Goal: Task Accomplishment & Management: Manage account settings

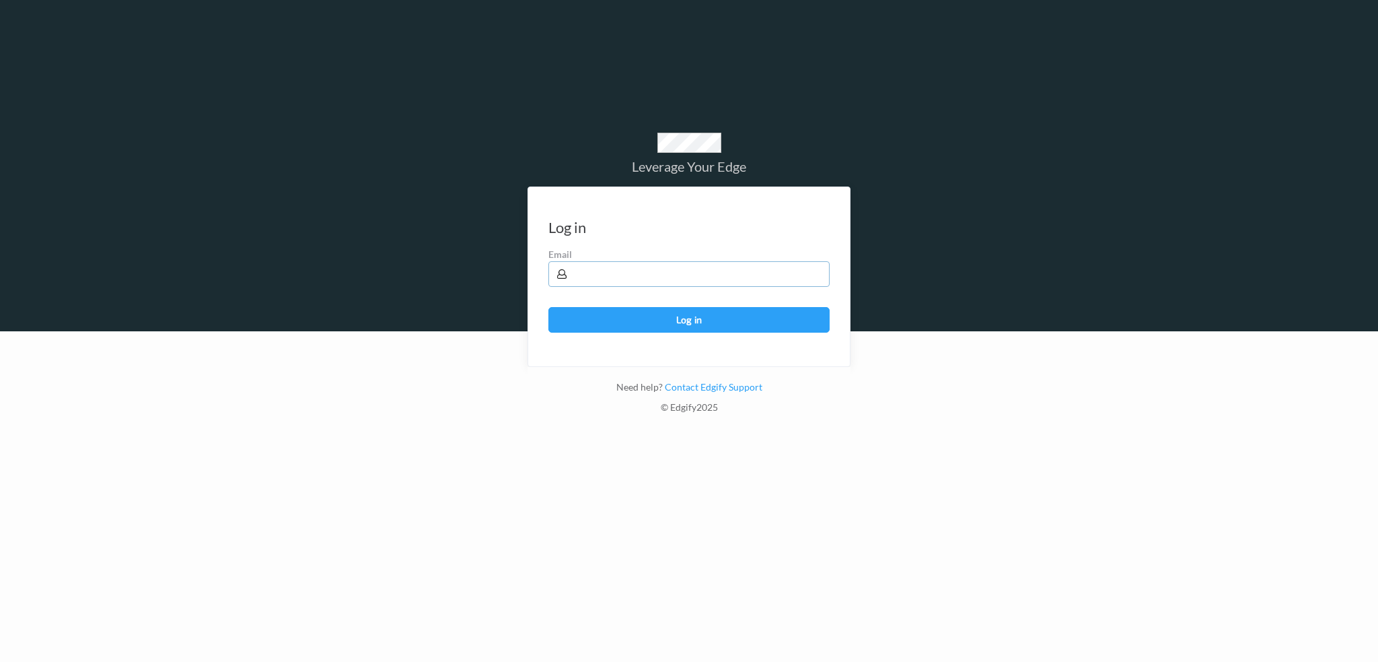
click at [596, 279] on input "text" at bounding box center [689, 274] width 281 height 26
type input "harlan.nelson@heb.com"
click at [549, 307] on button "Log in" at bounding box center [689, 320] width 281 height 26
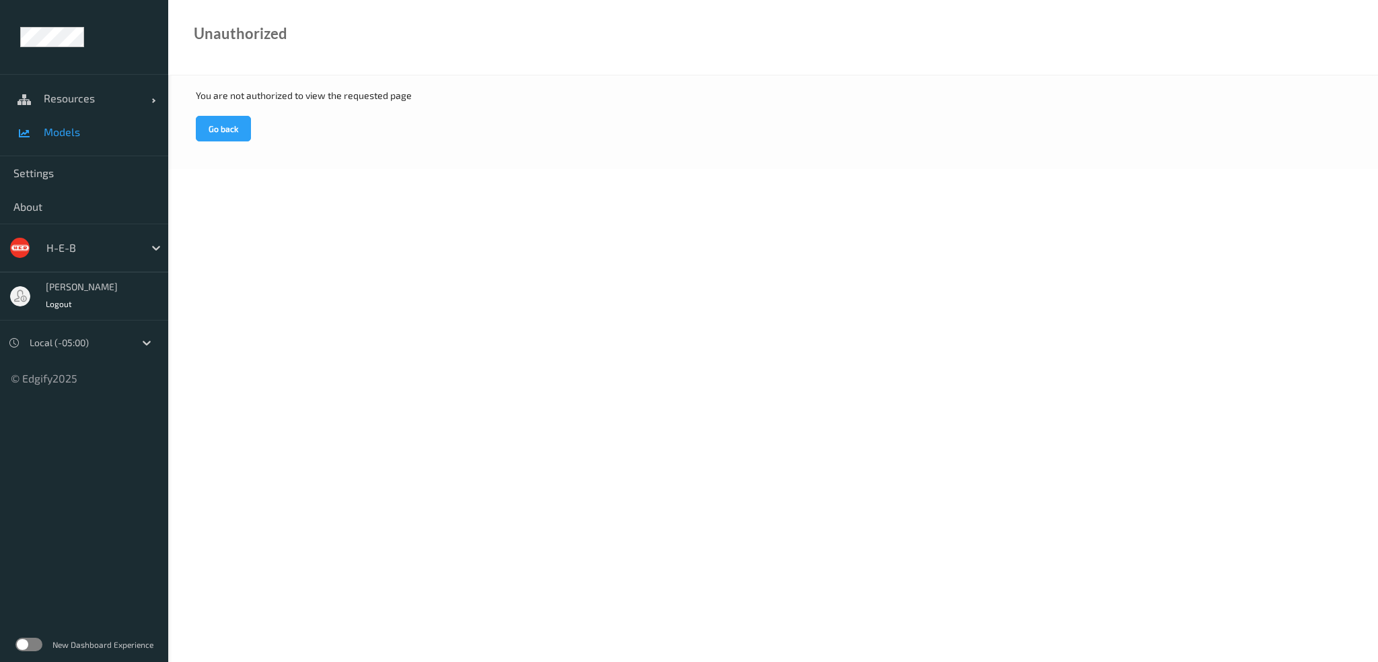
click at [79, 126] on span "Models" at bounding box center [99, 131] width 111 height 13
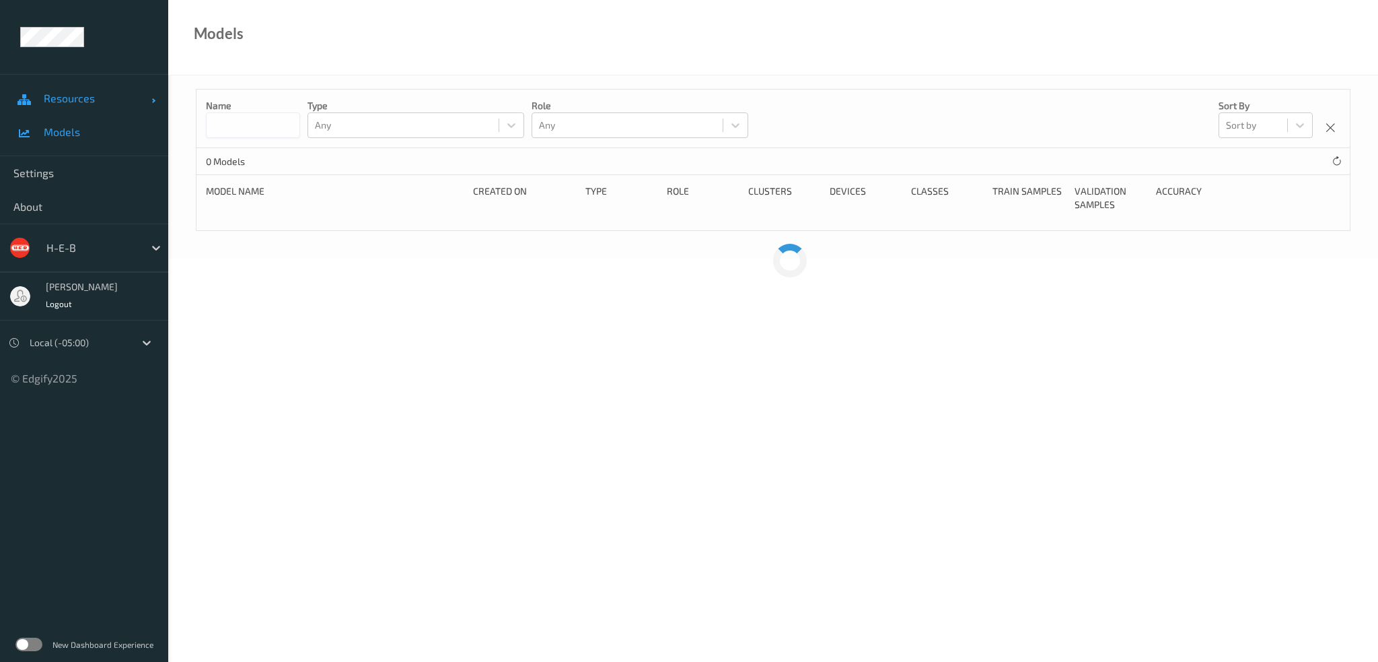
click at [85, 96] on span "Resources" at bounding box center [98, 98] width 108 height 13
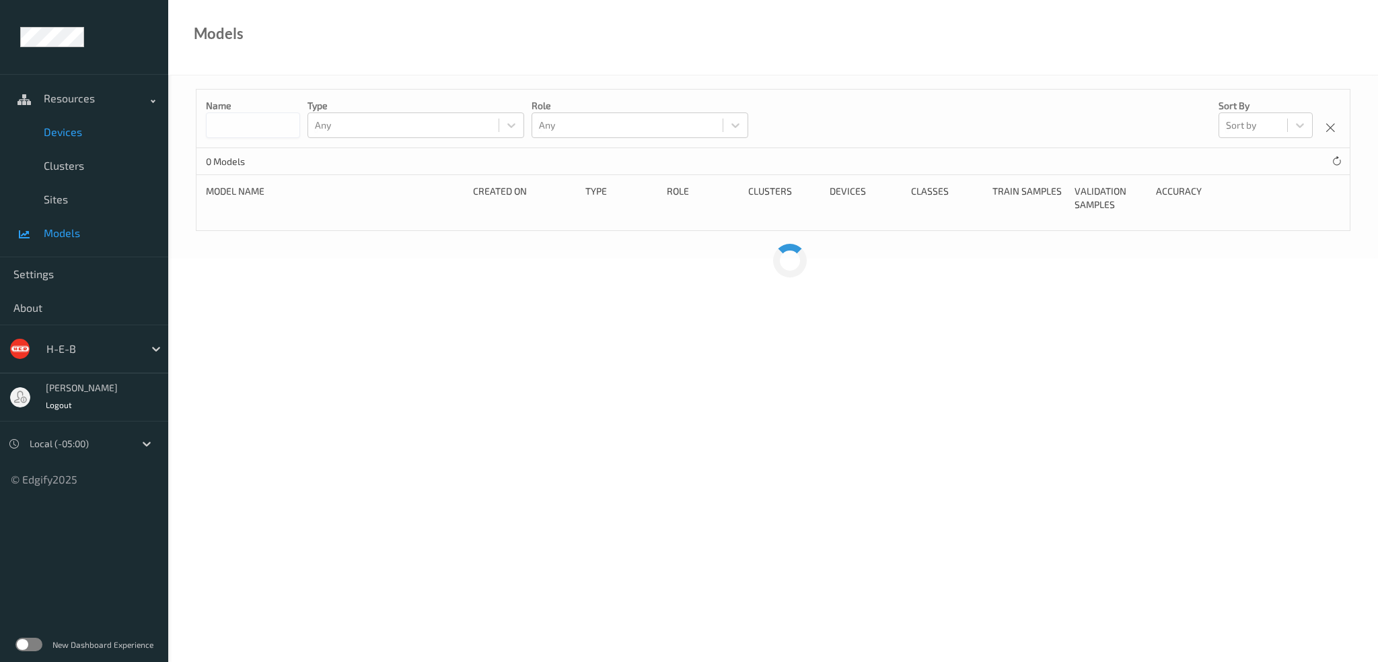
click at [75, 136] on span "Devices" at bounding box center [99, 131] width 111 height 13
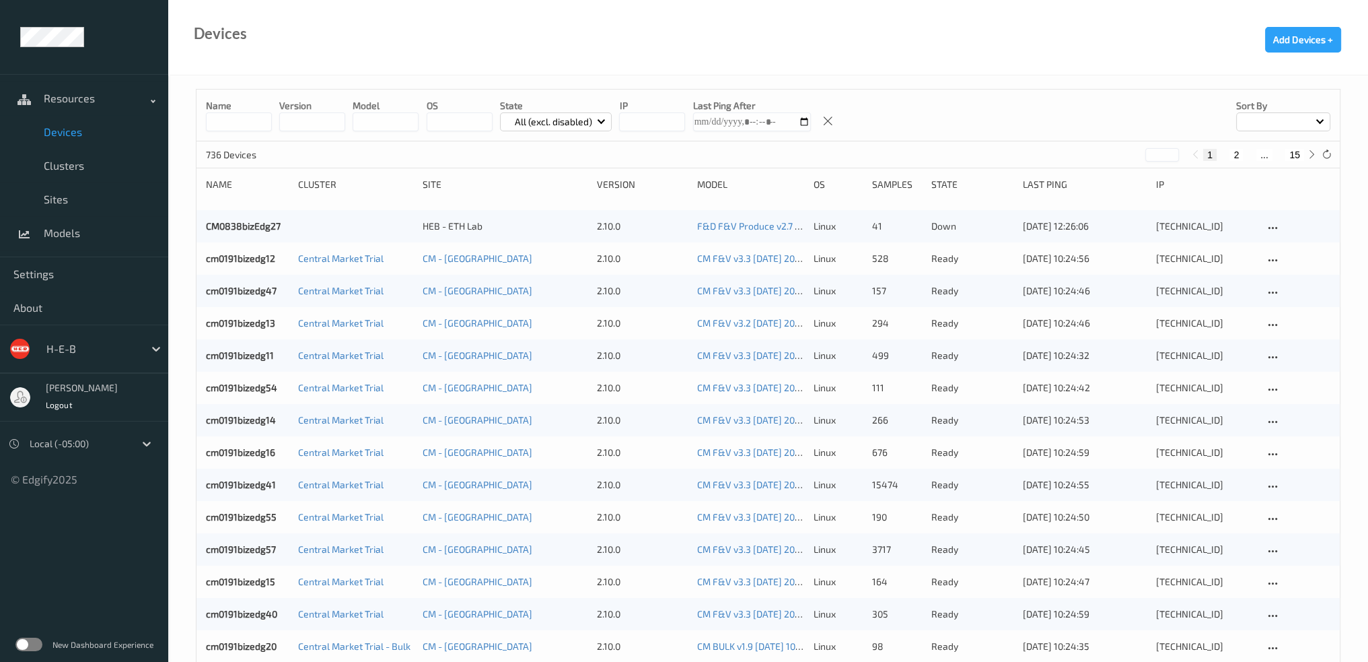
click at [568, 121] on p "All (excl. disabled)" at bounding box center [553, 121] width 87 height 13
click at [545, 245] on p "Down" at bounding box center [547, 248] width 93 height 24
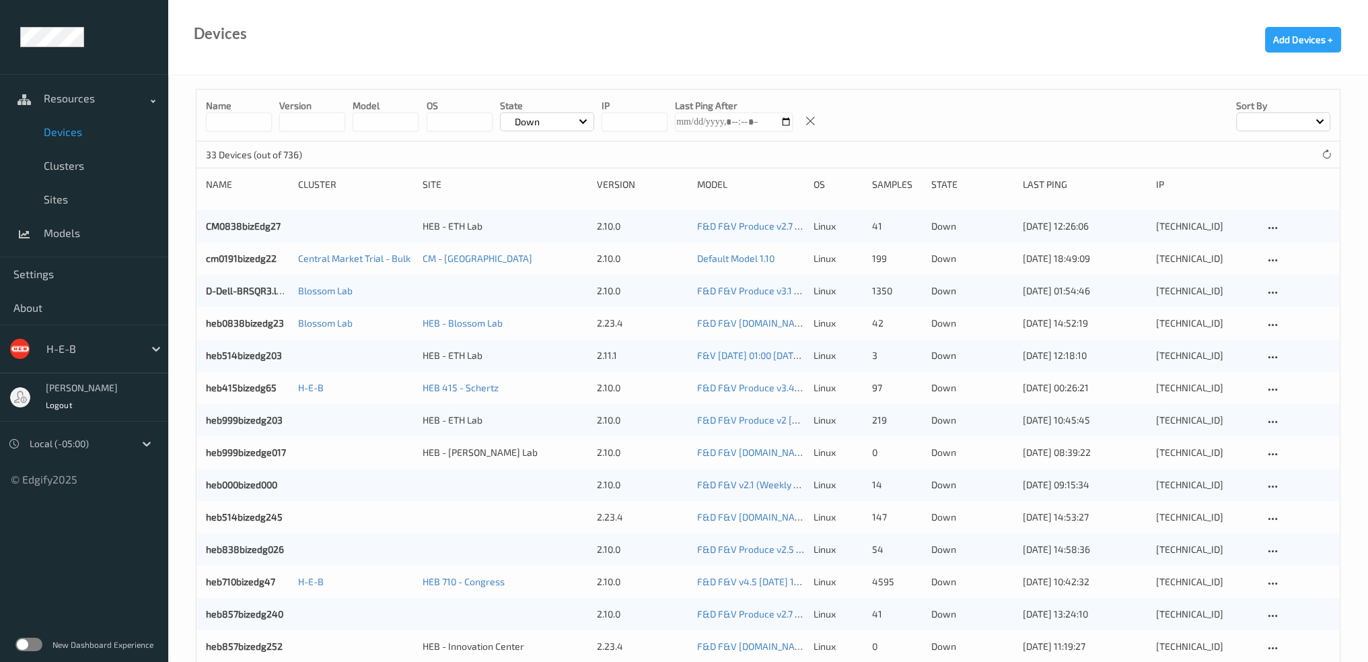
click at [226, 118] on input at bounding box center [239, 121] width 66 height 19
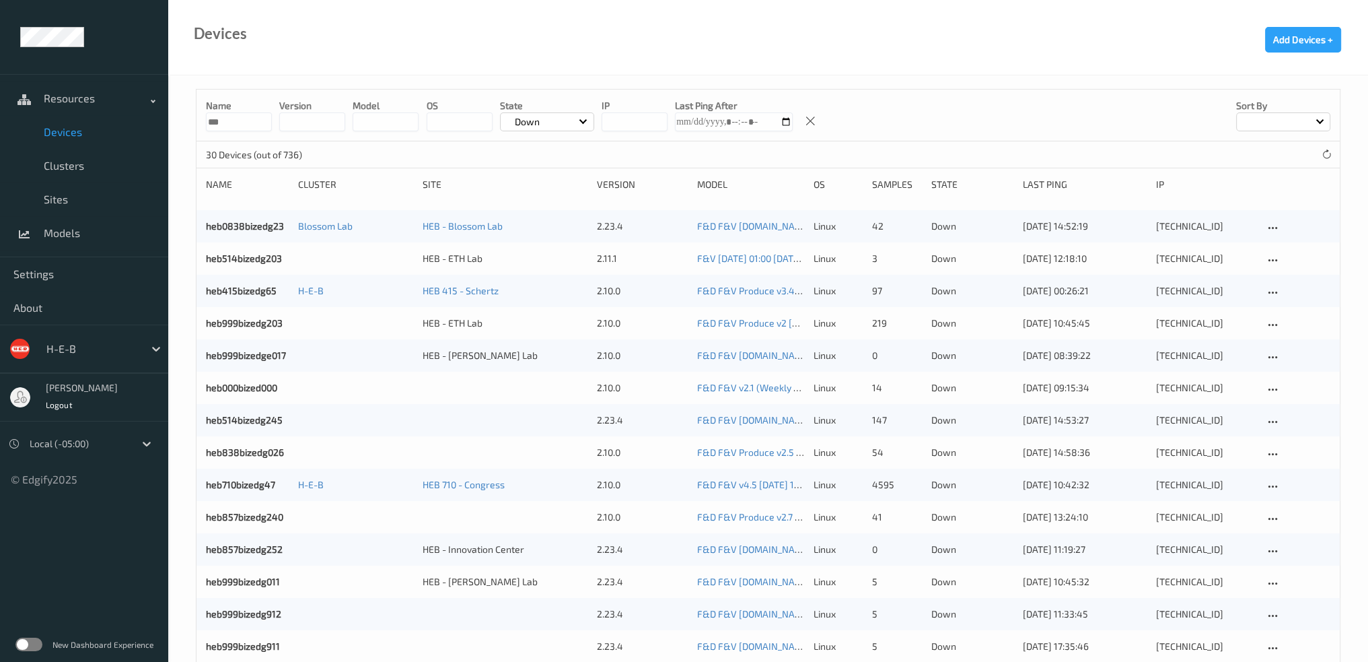
type input "***"
click at [219, 179] on div "Name" at bounding box center [247, 184] width 82 height 13
click at [1295, 120] on div at bounding box center [1283, 121] width 94 height 19
click at [1271, 151] on p "Name" at bounding box center [1283, 153] width 93 height 24
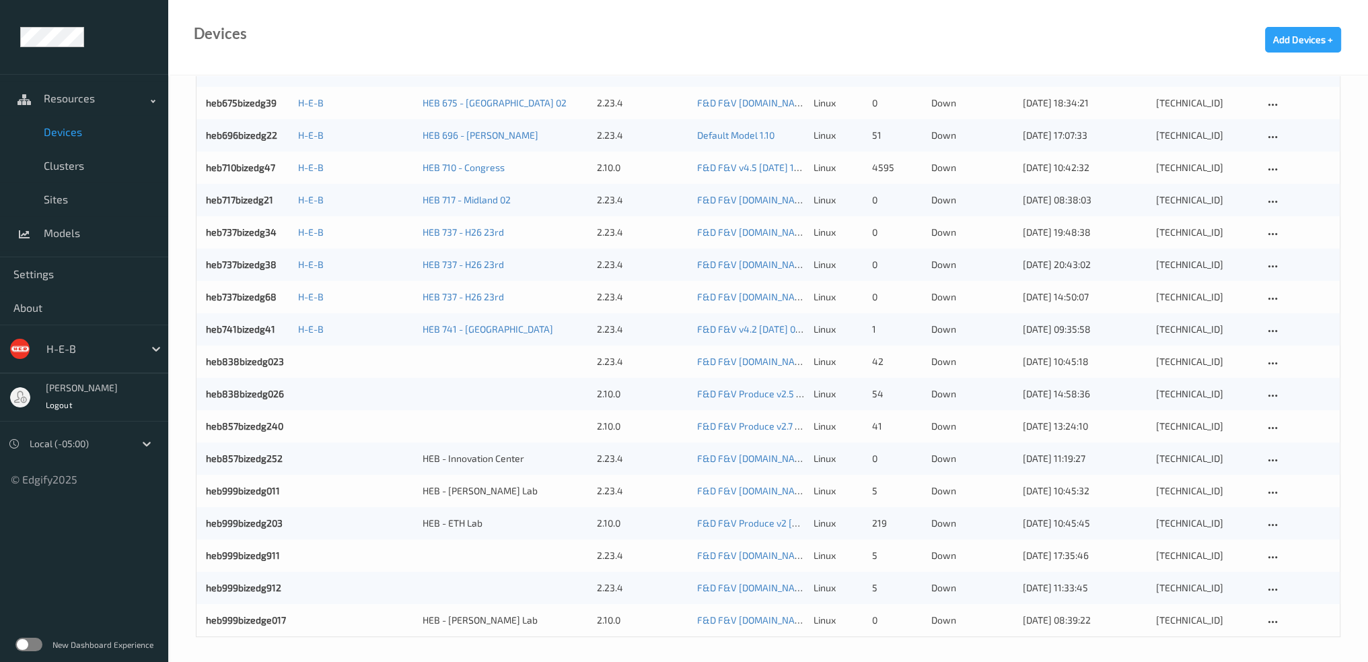
scroll to position [545, 0]
